Goal: Task Accomplishment & Management: Manage account settings

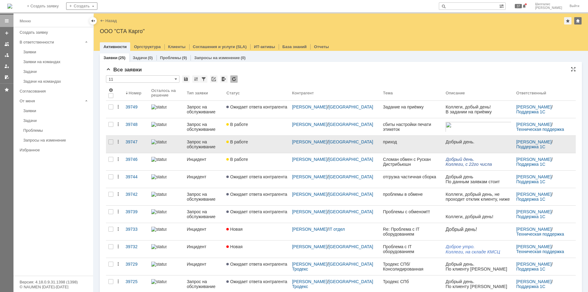
click at [262, 143] on div "В работе" at bounding box center [256, 141] width 61 height 5
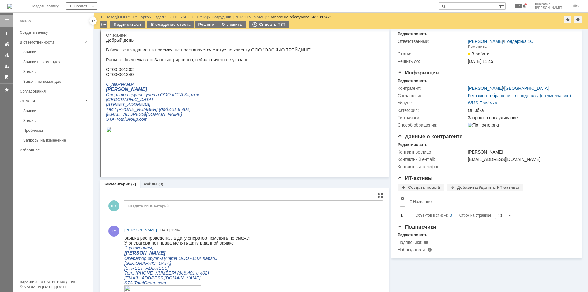
scroll to position [31, 0]
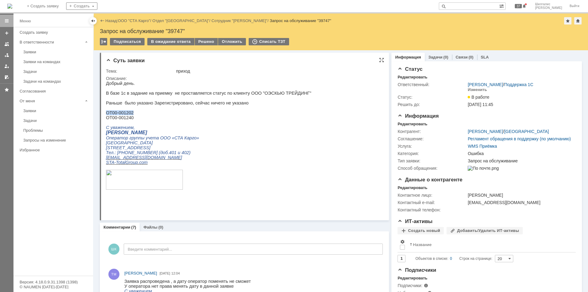
drag, startPoint x: 131, startPoint y: 116, endPoint x: 106, endPoint y: 116, distance: 25.1
click at [106, 115] on p "ОТ00-001202" at bounding box center [209, 112] width 206 height 5
copy p "ОТ00-001202"
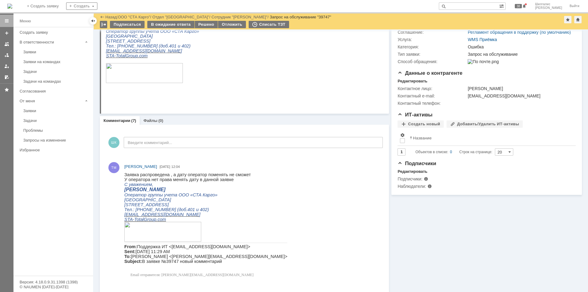
scroll to position [0, 0]
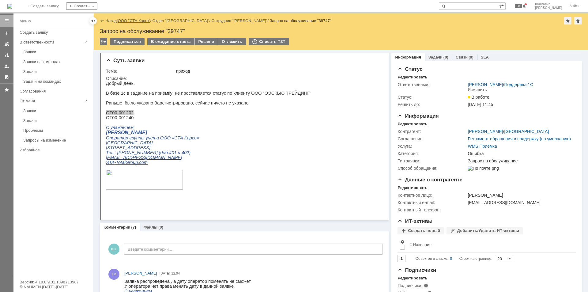
click at [134, 23] on div "Назад | ООО "СТА Карго" / Отдел "Новосибирск" / Сотрудник "Тимофеева Мария" / З…" at bounding box center [341, 20] width 482 height 7
click at [136, 21] on link "ООО "СТА Карго"" at bounding box center [134, 20] width 32 height 5
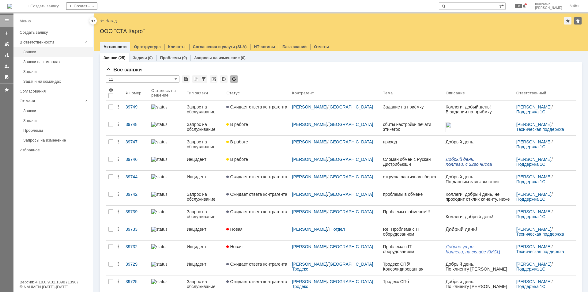
click at [49, 53] on div "Заявки" at bounding box center [56, 52] width 66 height 5
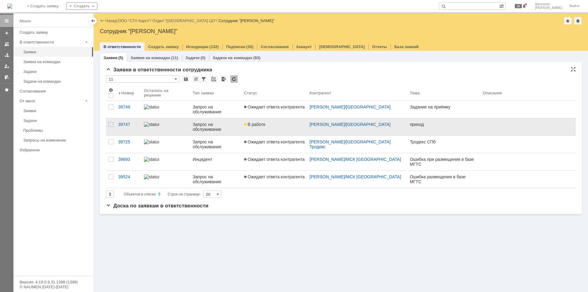
click at [268, 123] on div "В работе" at bounding box center [274, 124] width 61 height 5
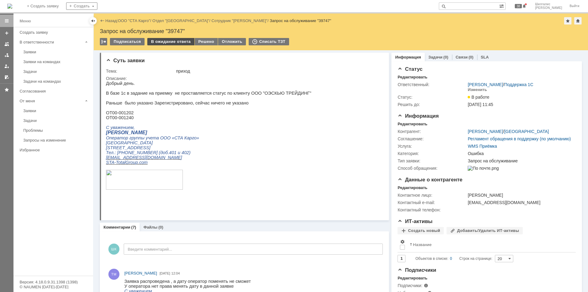
click at [172, 42] on div "В ожидание ответа" at bounding box center [170, 41] width 47 height 7
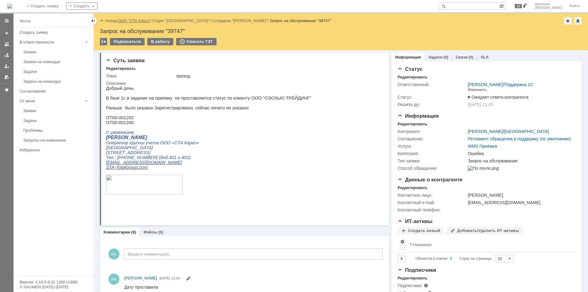
click at [135, 20] on link "ООО "СТА Карго"" at bounding box center [134, 20] width 32 height 5
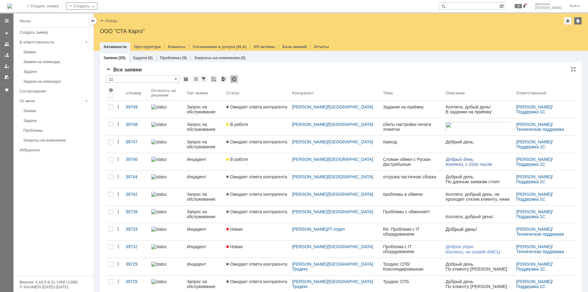
click at [154, 80] on input "11" at bounding box center [143, 78] width 74 height 7
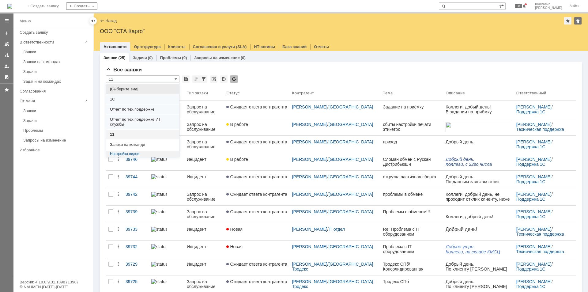
click at [134, 89] on span "[Выберите вид]" at bounding box center [143, 89] width 66 height 5
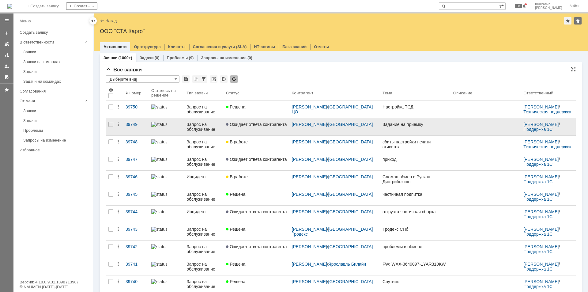
type input "[Выберите вид]"
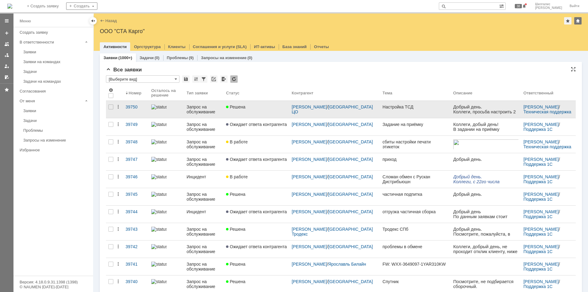
click at [269, 108] on div "Решена" at bounding box center [256, 107] width 61 height 5
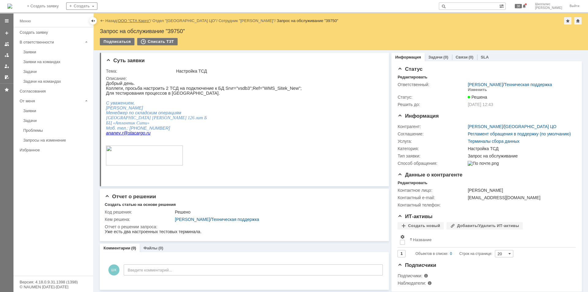
click at [133, 19] on link "ООО "СТА Карго"" at bounding box center [134, 20] width 32 height 5
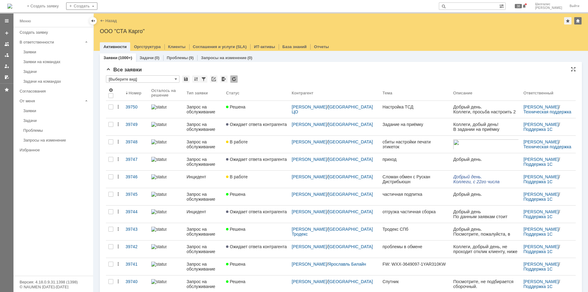
click at [131, 79] on input "[Выберите вид]" at bounding box center [143, 78] width 74 height 7
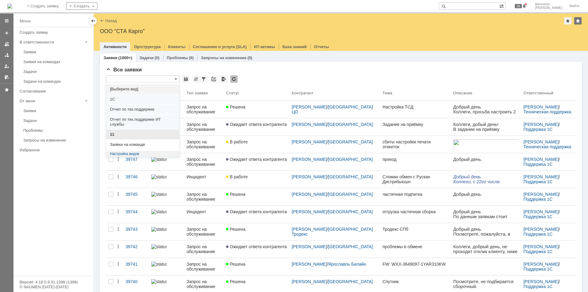
click at [113, 132] on span "11" at bounding box center [143, 134] width 66 height 5
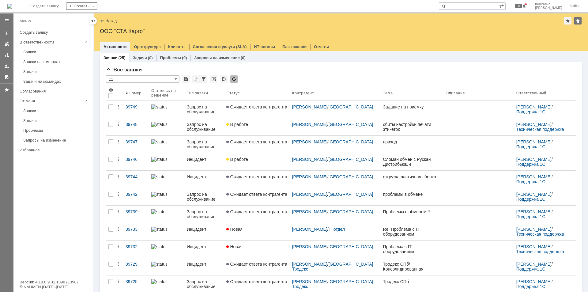
type input "11"
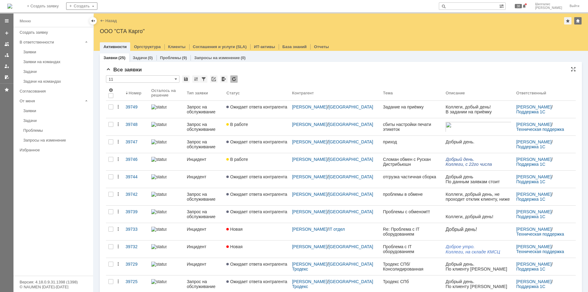
click at [272, 78] on div "* 11" at bounding box center [341, 79] width 470 height 8
click at [276, 79] on div "* 11" at bounding box center [341, 79] width 470 height 8
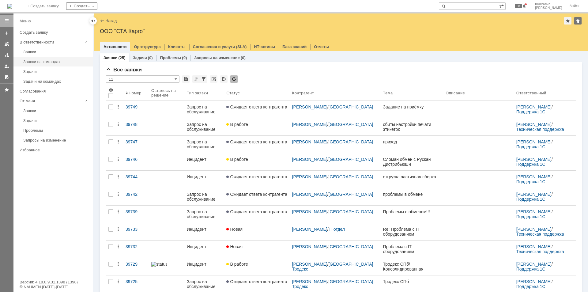
click at [24, 62] on div "Заявки на командах" at bounding box center [56, 61] width 66 height 5
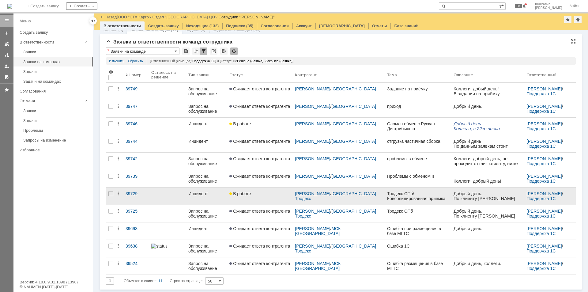
click at [251, 195] on span "В работе" at bounding box center [240, 193] width 21 height 5
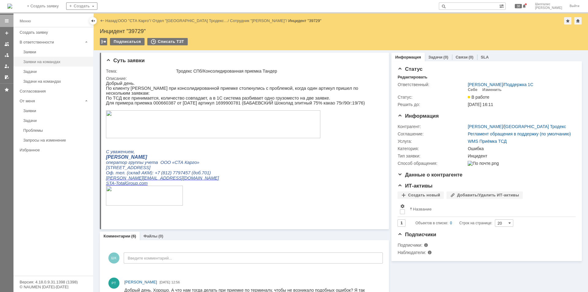
click at [47, 61] on div "Заявки на командах" at bounding box center [56, 61] width 66 height 5
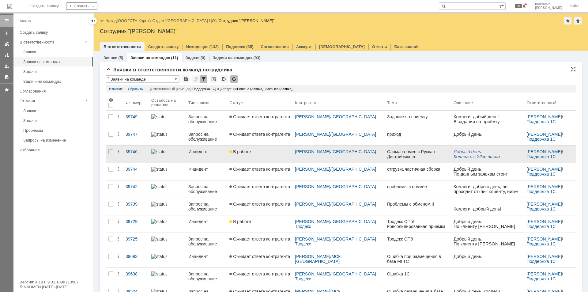
click at [245, 154] on span "В работе" at bounding box center [240, 151] width 21 height 5
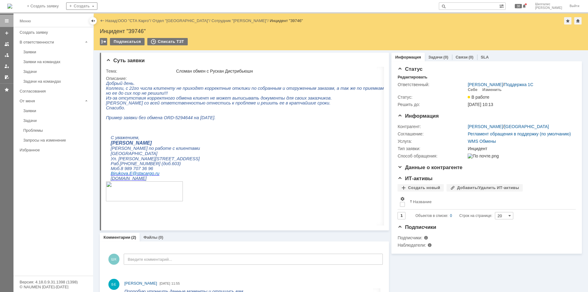
click at [137, 19] on link "ООО "СТА Карго"" at bounding box center [134, 20] width 32 height 5
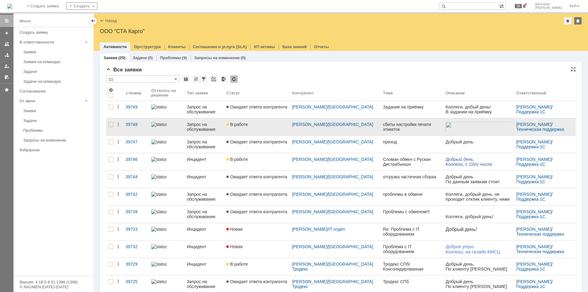
click at [258, 125] on div "В работе" at bounding box center [256, 124] width 61 height 5
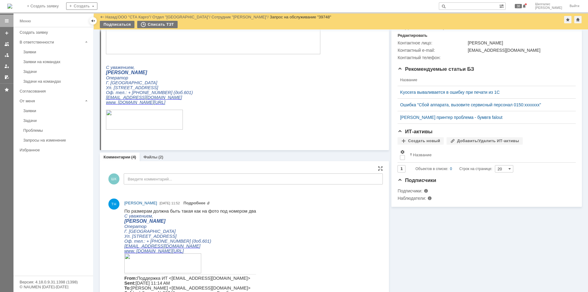
scroll to position [123, 0]
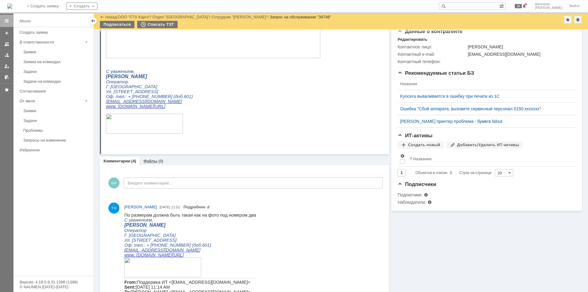
click at [145, 158] on div "Файлы (2)" at bounding box center [153, 161] width 27 height 9
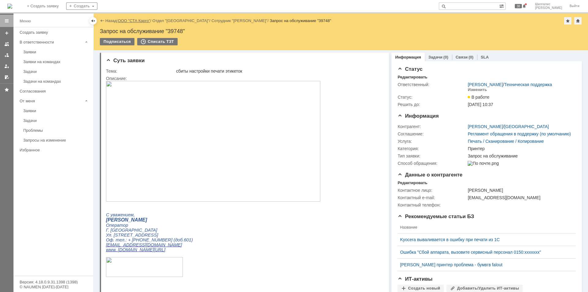
click at [134, 21] on link "ООО "СТА Карго"" at bounding box center [134, 20] width 32 height 5
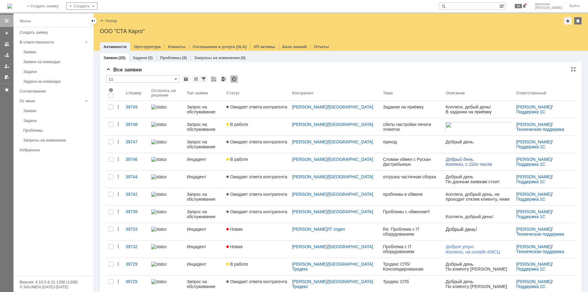
click at [272, 75] on div "Все заявки * 11 Результаты поиска: 1 2 Следующая > Объектов в списке: посчитать…" at bounding box center [341, 266] width 470 height 398
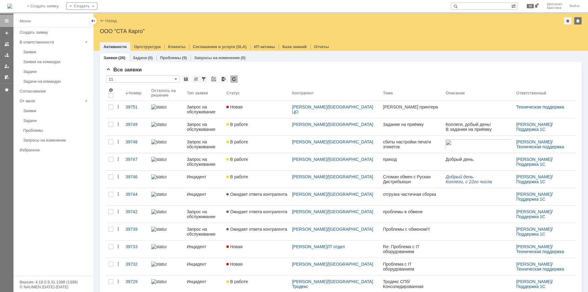
click at [247, 110] on link "Новая" at bounding box center [257, 109] width 66 height 17
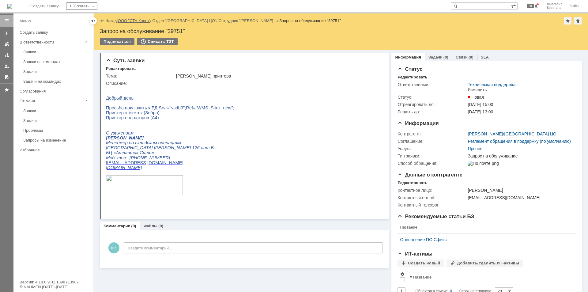
click at [138, 21] on link "ООО "СТА Карго"" at bounding box center [134, 20] width 32 height 5
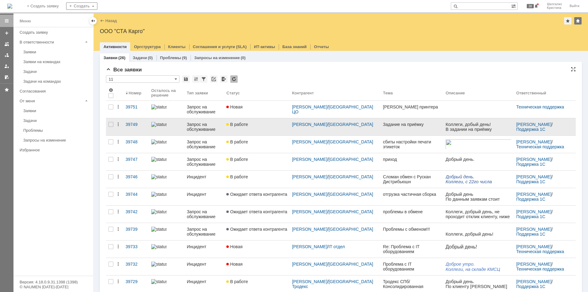
click at [259, 131] on link "В работе" at bounding box center [257, 126] width 66 height 17
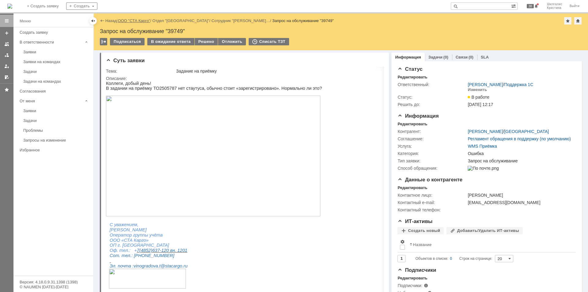
click at [131, 20] on link "ООО "СТА Карго"" at bounding box center [134, 20] width 32 height 5
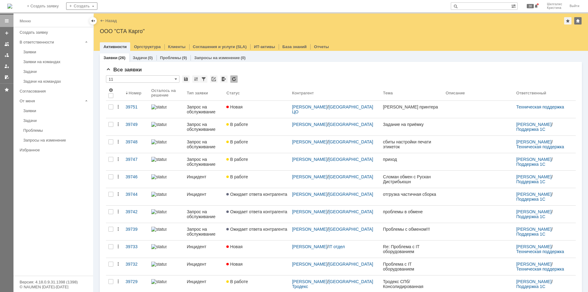
click at [38, 51] on div "Заявки" at bounding box center [56, 52] width 66 height 5
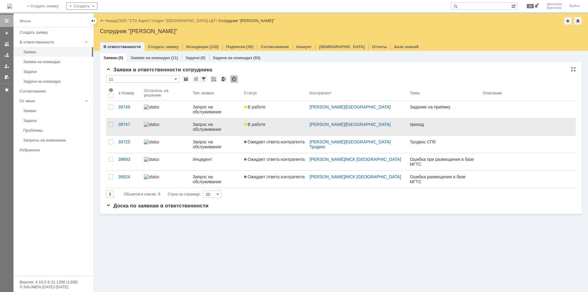
click at [276, 130] on link "В работе" at bounding box center [275, 126] width 66 height 17
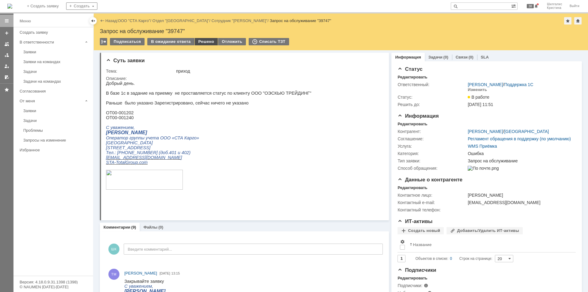
click at [206, 40] on div "Решено" at bounding box center [206, 41] width 23 height 7
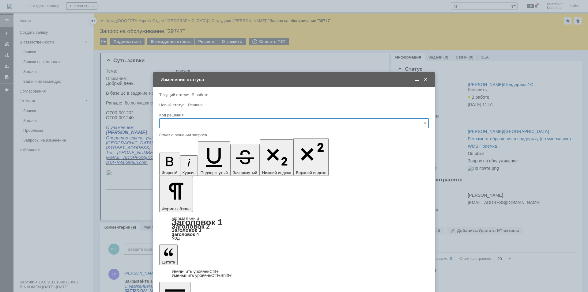
click at [174, 124] on input "text" at bounding box center [294, 123] width 270 height 10
click at [181, 206] on span "Решено" at bounding box center [294, 205] width 262 height 5
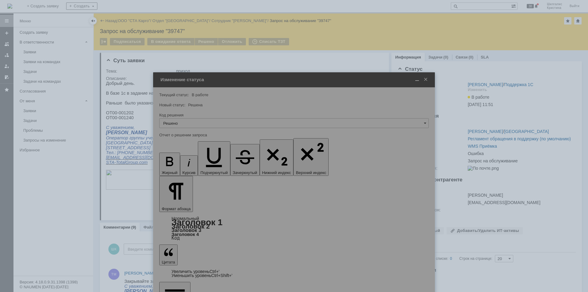
type input "Решено"
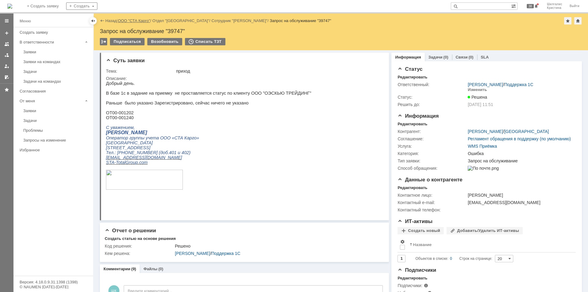
click at [131, 20] on link "ООО "СТА Карго"" at bounding box center [134, 20] width 32 height 5
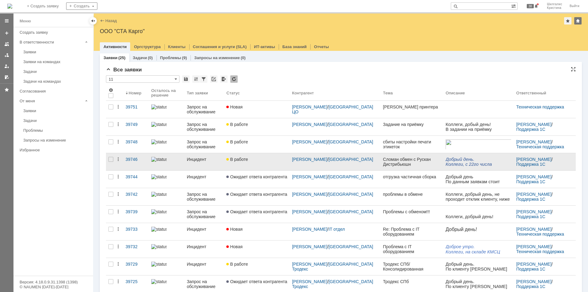
click at [224, 163] on link "Инцидент" at bounding box center [205, 161] width 40 height 17
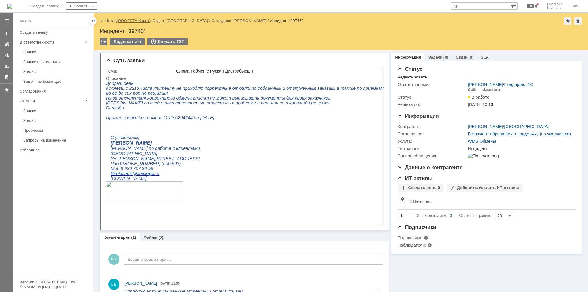
click at [130, 20] on link "ООО "СТА Карго"" at bounding box center [134, 20] width 32 height 5
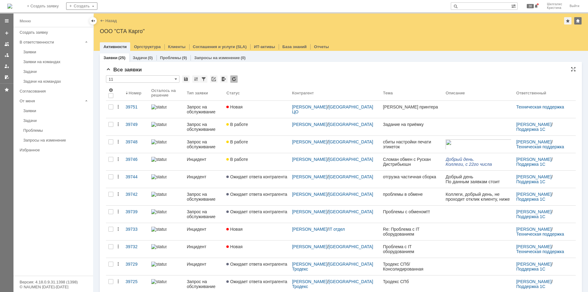
click at [273, 74] on div "Все заявки * 11 Результаты поиска: 1 2 Следующая > Объектов в списке: посчитать…" at bounding box center [341, 266] width 470 height 398
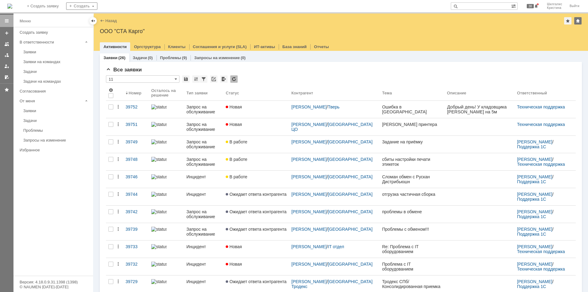
click at [256, 110] on link "Новая" at bounding box center [256, 109] width 66 height 17
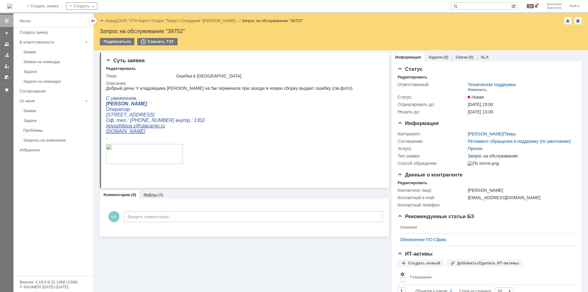
click at [154, 194] on link "Файлы" at bounding box center [150, 194] width 14 height 5
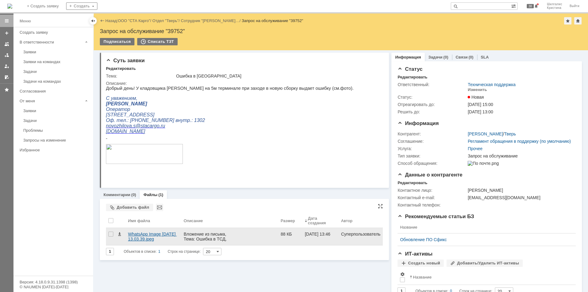
click at [134, 234] on div "WhatsApp Image 2025-09-25 at 13.03.39.jpeg" at bounding box center [153, 237] width 51 height 10
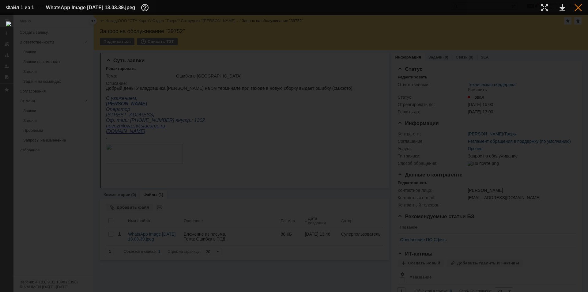
click at [578, 6] on div at bounding box center [578, 7] width 7 height 7
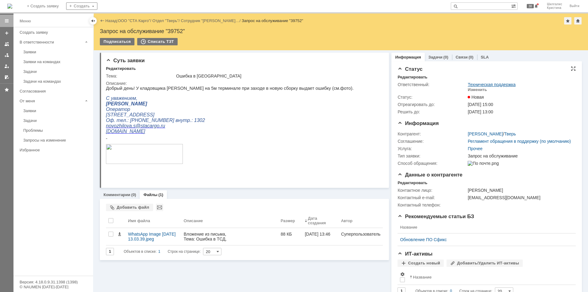
click at [474, 86] on link "Техническая поддержка" at bounding box center [492, 84] width 48 height 5
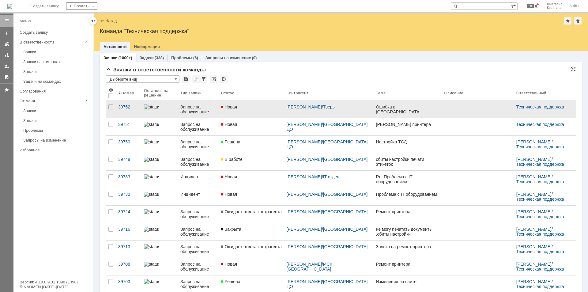
click at [261, 108] on div "Новая" at bounding box center [251, 107] width 61 height 5
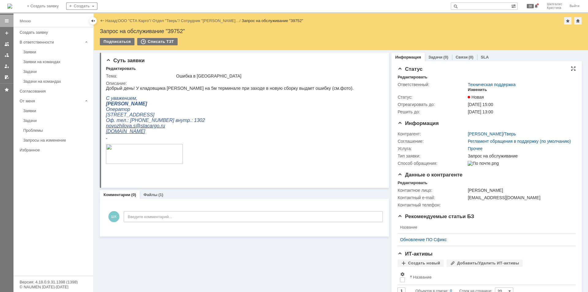
click at [479, 89] on div "Изменить" at bounding box center [477, 89] width 19 height 5
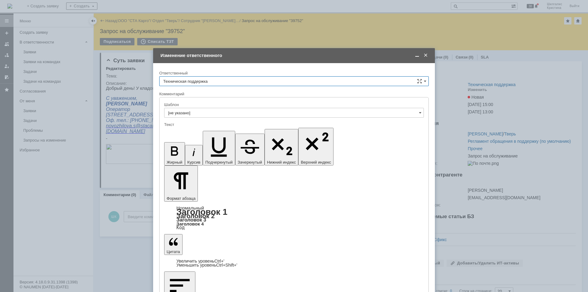
click at [230, 81] on input "Техническая поддержка" at bounding box center [294, 81] width 270 height 10
click at [212, 112] on span "[PERSON_NAME]" at bounding box center [294, 112] width 262 height 5
type input "[PERSON_NAME]"
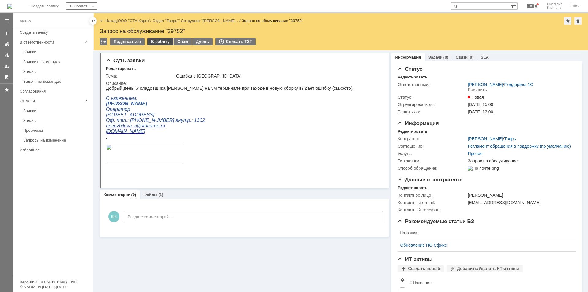
click at [157, 41] on div "В работу" at bounding box center [160, 41] width 26 height 7
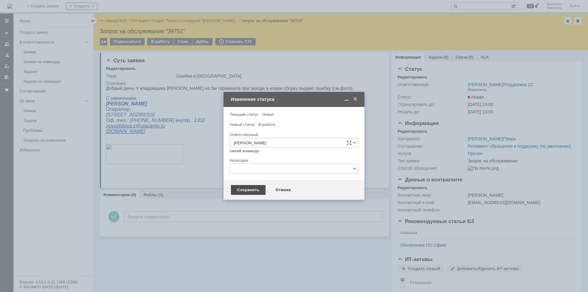
click at [251, 188] on div "Сохранить" at bounding box center [248, 190] width 35 height 10
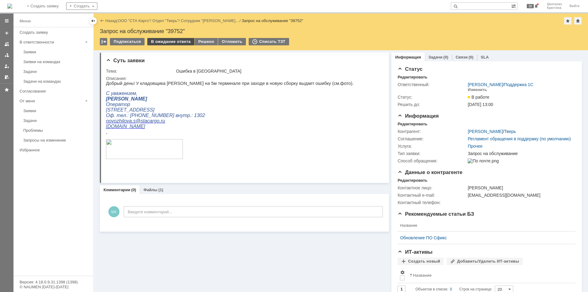
click at [165, 41] on div "В ожидание ответа" at bounding box center [170, 41] width 47 height 7
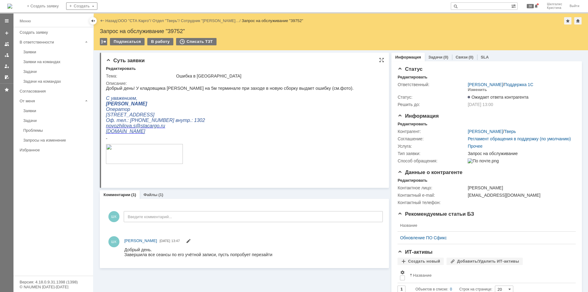
click at [294, 155] on p at bounding box center [230, 152] width 248 height 26
click at [131, 20] on link "ООО "СТА Карго"" at bounding box center [134, 20] width 32 height 5
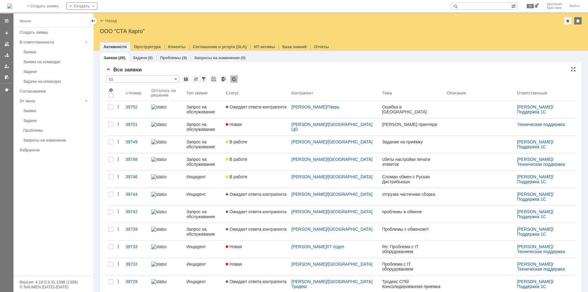
click at [284, 68] on div "Все заявки" at bounding box center [341, 70] width 470 height 6
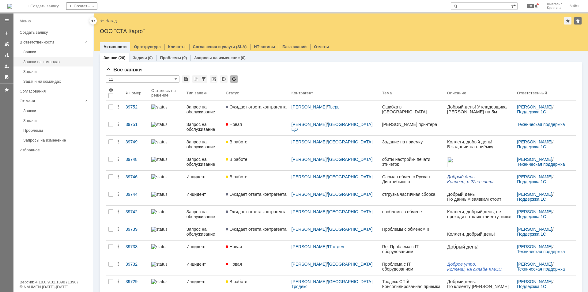
click at [47, 60] on div "Заявки на командах" at bounding box center [56, 61] width 66 height 5
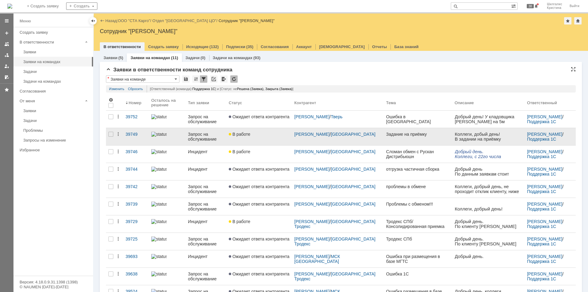
click at [263, 138] on link "В работе" at bounding box center [259, 136] width 66 height 17
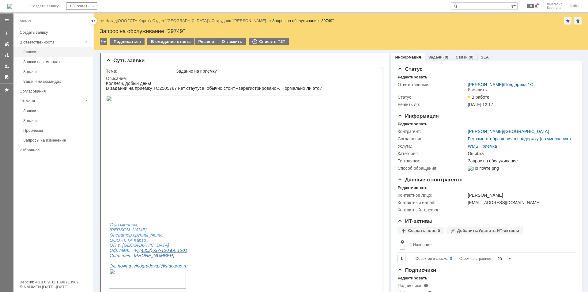
click at [49, 48] on link "Заявки" at bounding box center [56, 52] width 71 height 10
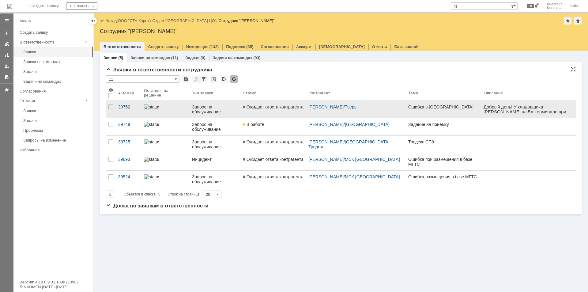
click at [257, 109] on link "Ожидает ответа контрагента" at bounding box center [274, 109] width 66 height 17
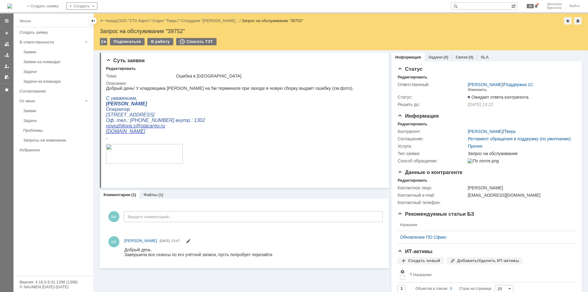
click at [131, 21] on link "ООО "СТА Карго"" at bounding box center [134, 20] width 32 height 5
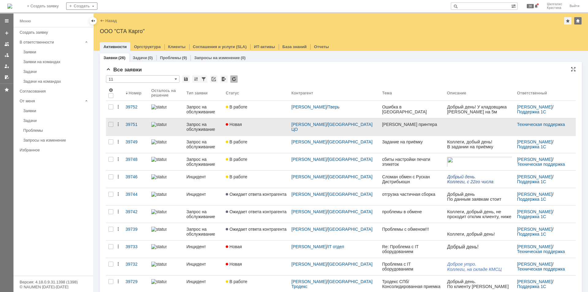
click at [256, 123] on div "Новая" at bounding box center [256, 124] width 61 height 5
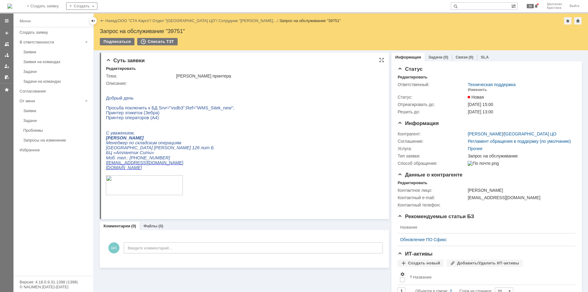
click at [276, 140] on p "Игнатович Станислав" at bounding box center [210, 137] width 208 height 5
click at [134, 19] on link "ООО "СТА Карго"" at bounding box center [134, 20] width 32 height 5
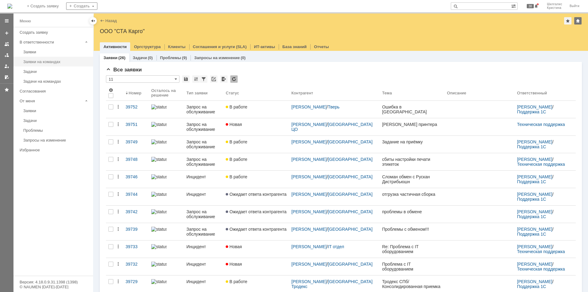
click at [56, 62] on div "Заявки на командах" at bounding box center [56, 61] width 66 height 5
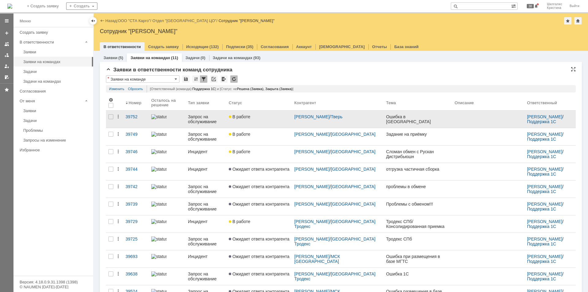
click at [250, 114] on span "В работе" at bounding box center [239, 116] width 21 height 5
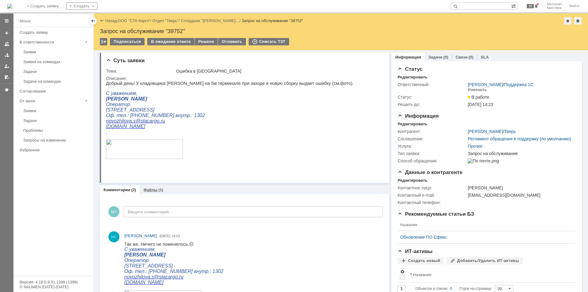
click at [154, 190] on link "Файлы" at bounding box center [150, 190] width 14 height 5
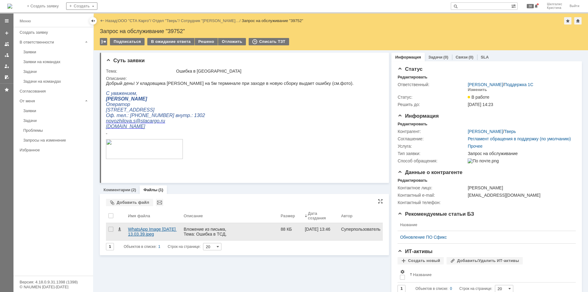
click at [147, 231] on div "WhatsApp Image 2025-09-25 at 13.03.39.jpeg" at bounding box center [153, 232] width 51 height 10
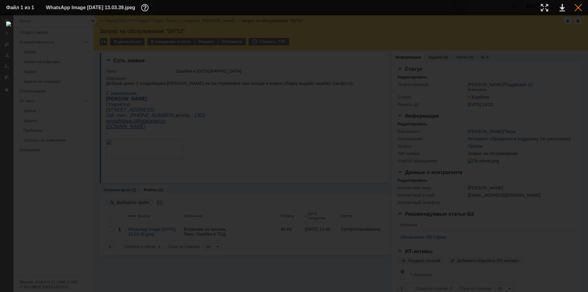
click at [580, 8] on div at bounding box center [578, 7] width 7 height 7
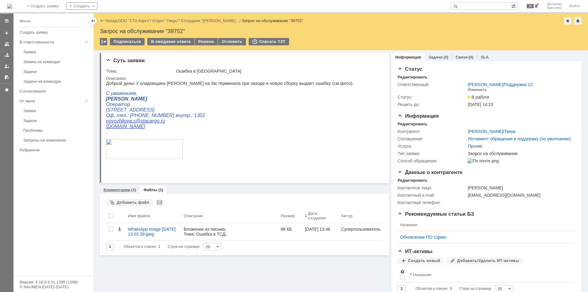
click at [112, 191] on link "Комментарии" at bounding box center [117, 190] width 27 height 5
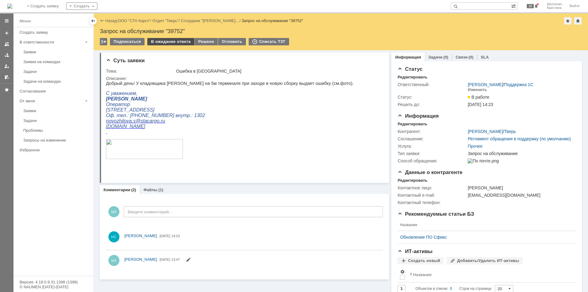
click at [161, 41] on div "В ожидание ответа" at bounding box center [170, 41] width 47 height 7
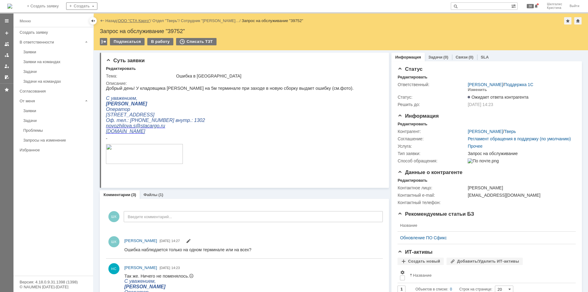
click at [139, 22] on link "ООО "СТА Карго"" at bounding box center [134, 20] width 32 height 5
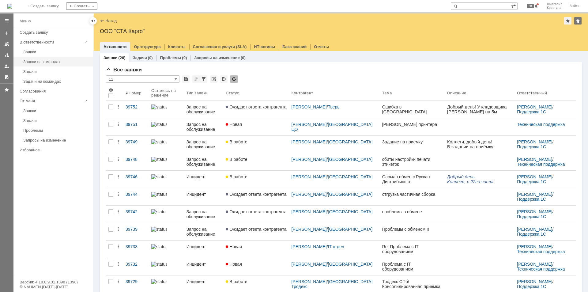
click at [50, 65] on link "Заявки на командах" at bounding box center [56, 62] width 71 height 10
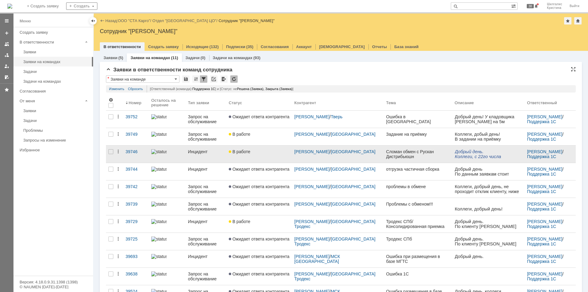
click at [261, 157] on link "В работе" at bounding box center [259, 154] width 66 height 17
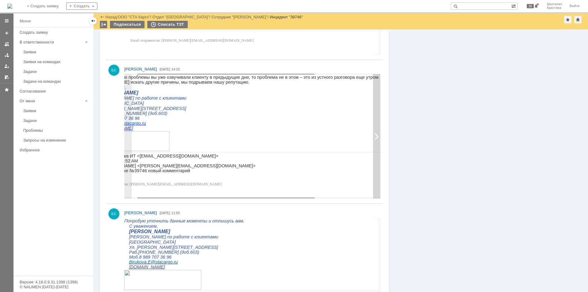
click at [374, 80] on div at bounding box center [376, 136] width 7 height 124
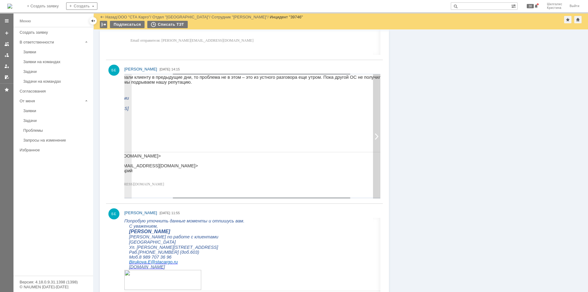
click at [373, 82] on div at bounding box center [376, 136] width 7 height 124
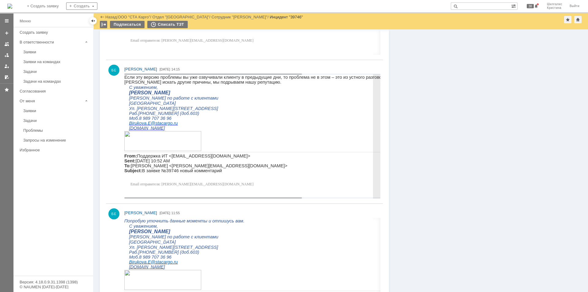
drag, startPoint x: 255, startPoint y: 190, endPoint x: 131, endPoint y: 115, distance: 144.3
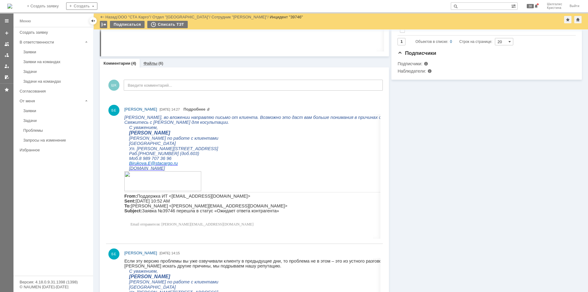
click at [150, 62] on link "Файлы" at bounding box center [150, 63] width 14 height 5
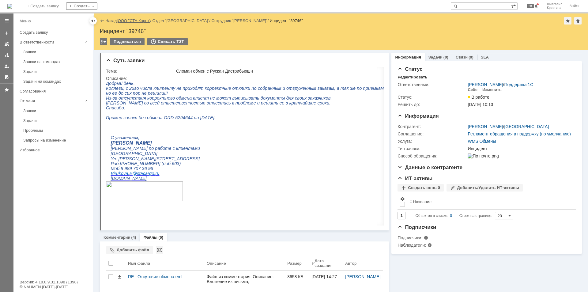
click at [132, 20] on link "ООО "СТА Карго"" at bounding box center [134, 20] width 32 height 5
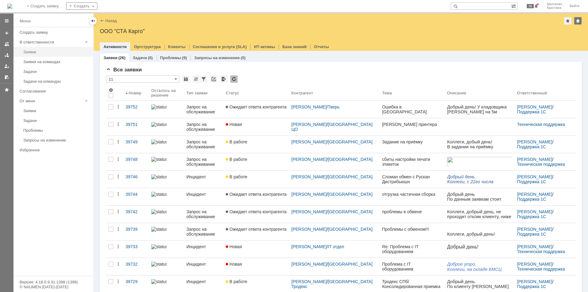
click at [45, 53] on div "Заявки" at bounding box center [56, 52] width 66 height 5
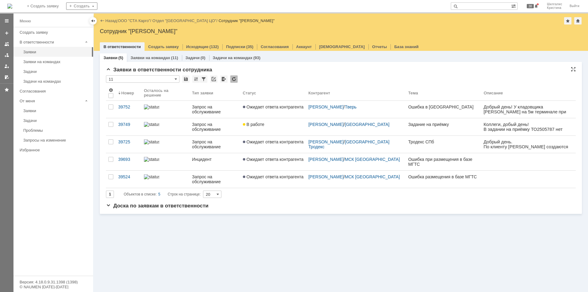
click at [272, 71] on div "Заявки в ответственности сотрудника" at bounding box center [341, 70] width 470 height 6
click at [136, 20] on link "ООО "СТА Карго"" at bounding box center [134, 20] width 32 height 5
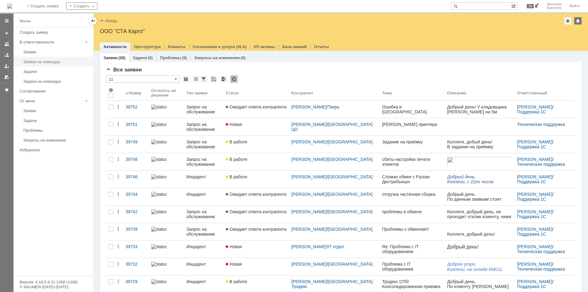
click at [42, 61] on div "Заявки на командах" at bounding box center [56, 61] width 66 height 5
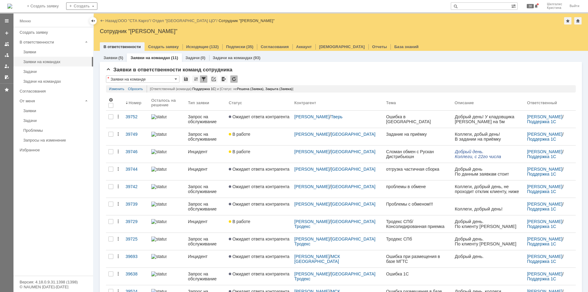
click at [265, 136] on div "В работе" at bounding box center [259, 134] width 61 height 5
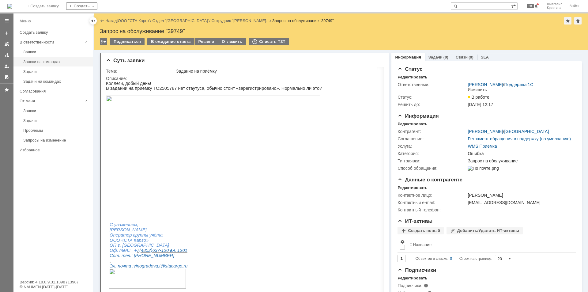
click at [48, 63] on div "Заявки на командах" at bounding box center [56, 61] width 66 height 5
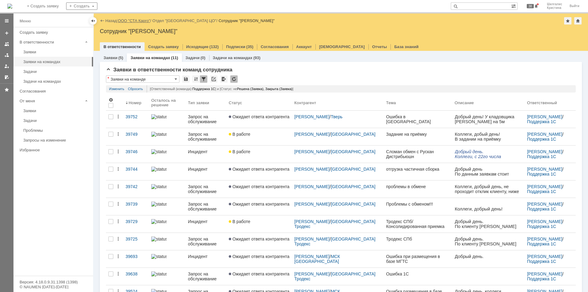
click at [134, 20] on link "ООО "СТА Карго"" at bounding box center [134, 20] width 32 height 5
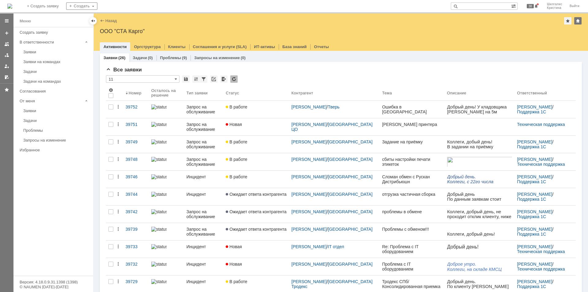
click at [253, 109] on div "В работе" at bounding box center [256, 107] width 61 height 5
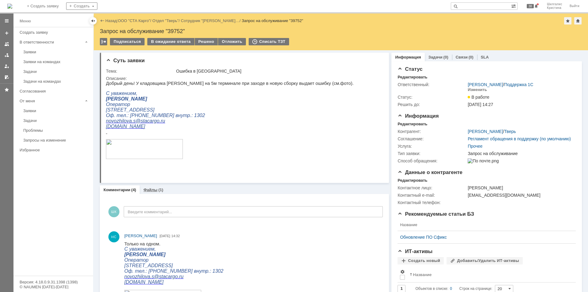
click at [151, 191] on link "Файлы" at bounding box center [150, 190] width 14 height 5
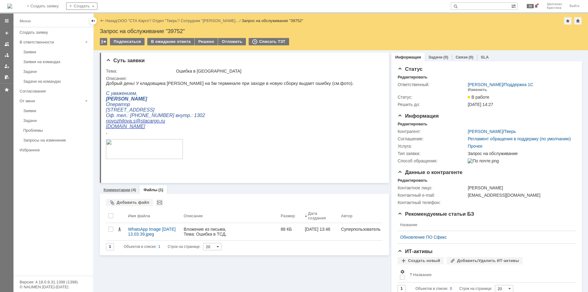
click at [128, 188] on link "Комментарии" at bounding box center [117, 190] width 27 height 5
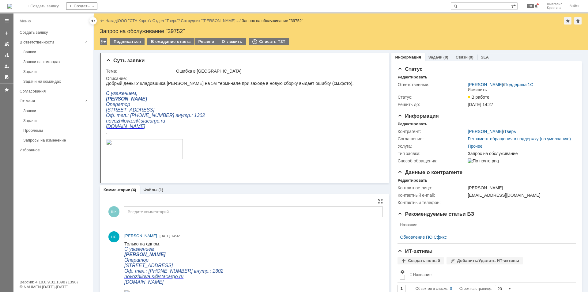
click at [203, 200] on div "ШК Введите комментарий..." at bounding box center [244, 212] width 277 height 29
click at [176, 42] on div "В ожидание ответа" at bounding box center [170, 41] width 47 height 7
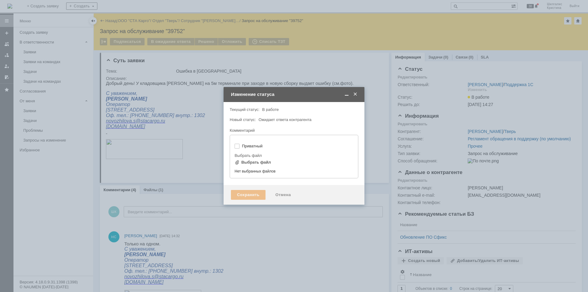
type input "[не указано]"
